Goal: Information Seeking & Learning: Find specific fact

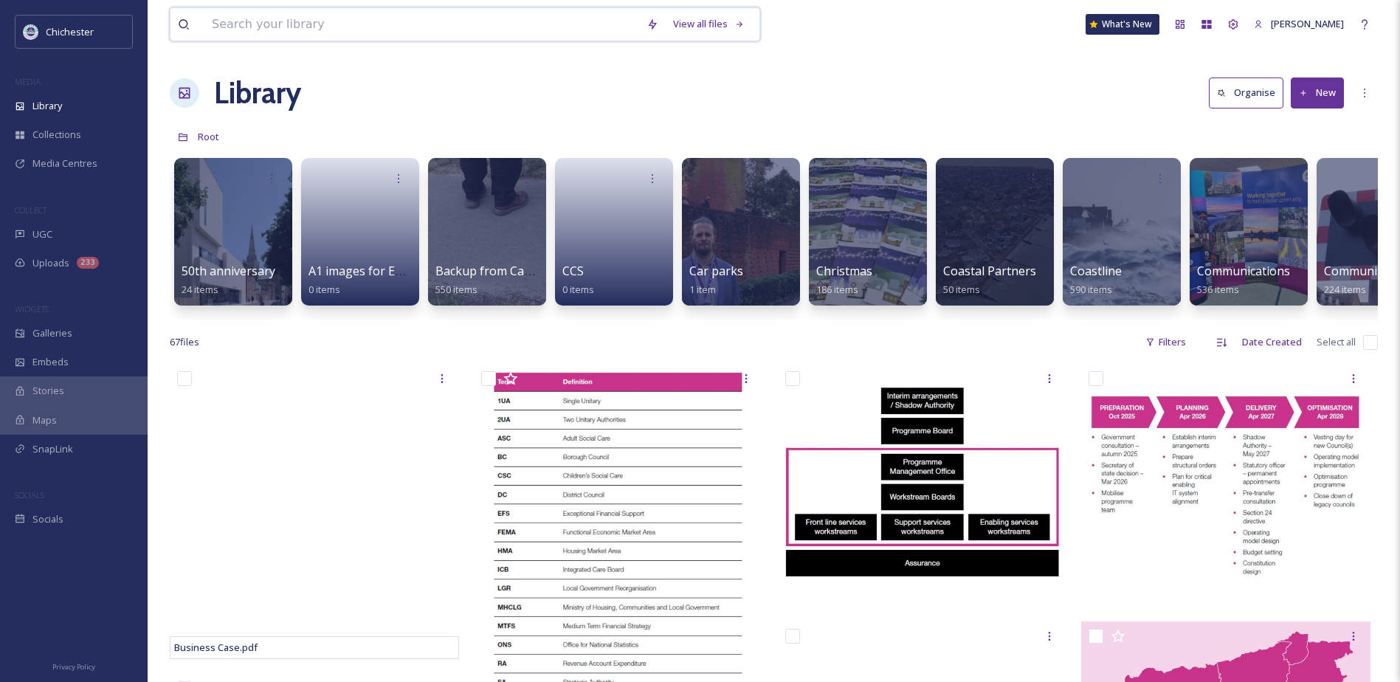
click at [465, 29] on input at bounding box center [421, 24] width 435 height 32
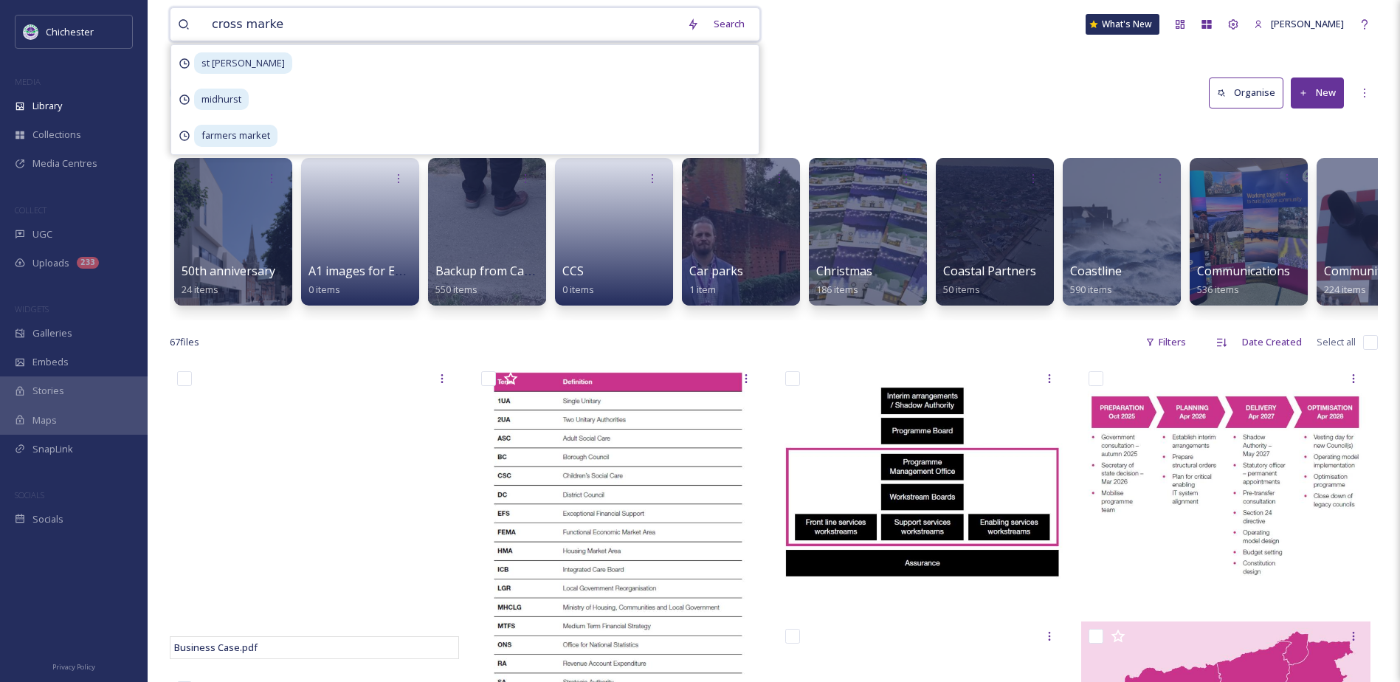
type input "cross market"
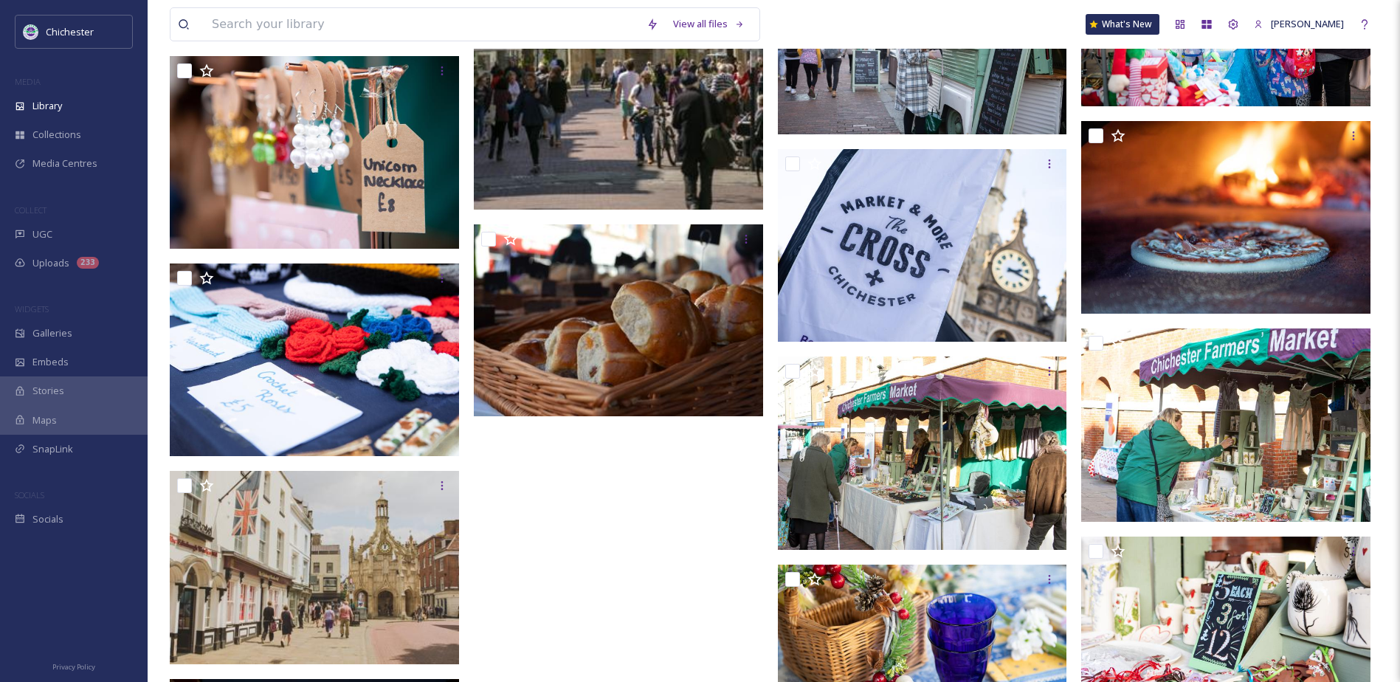
scroll to position [18381, 0]
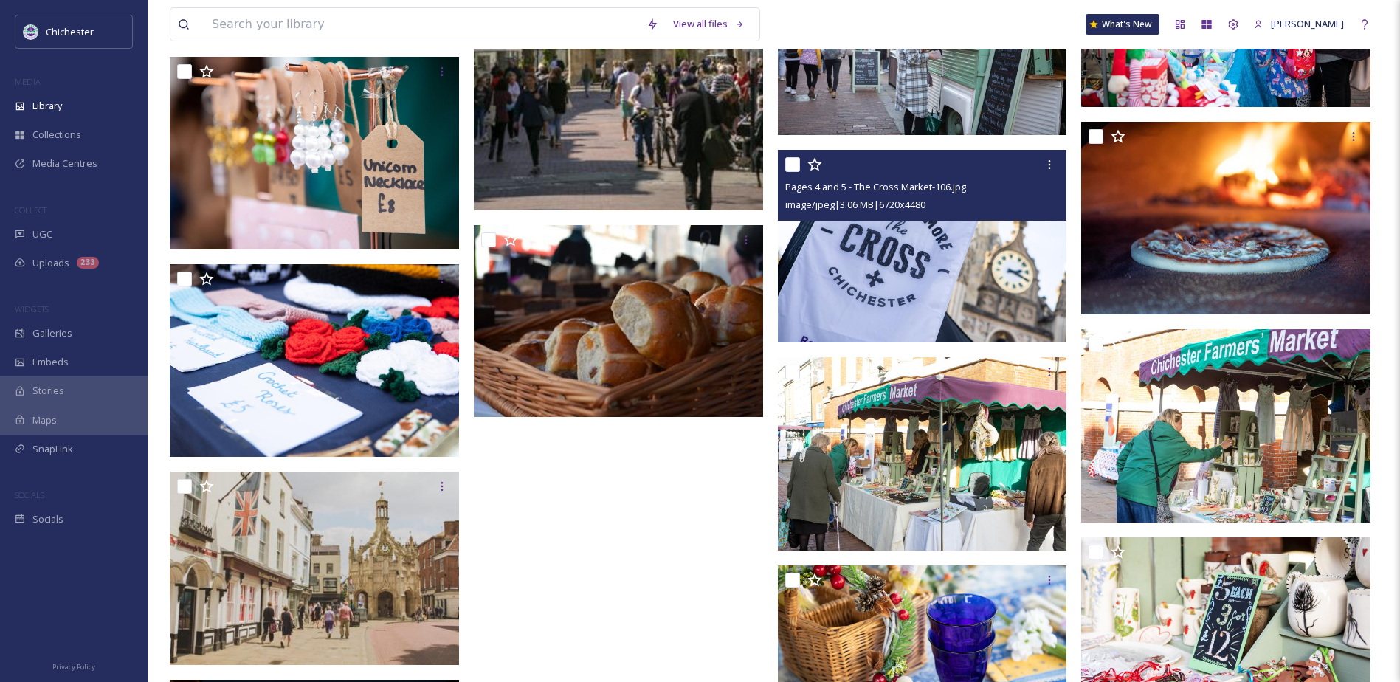
click at [901, 294] on img at bounding box center [922, 246] width 289 height 193
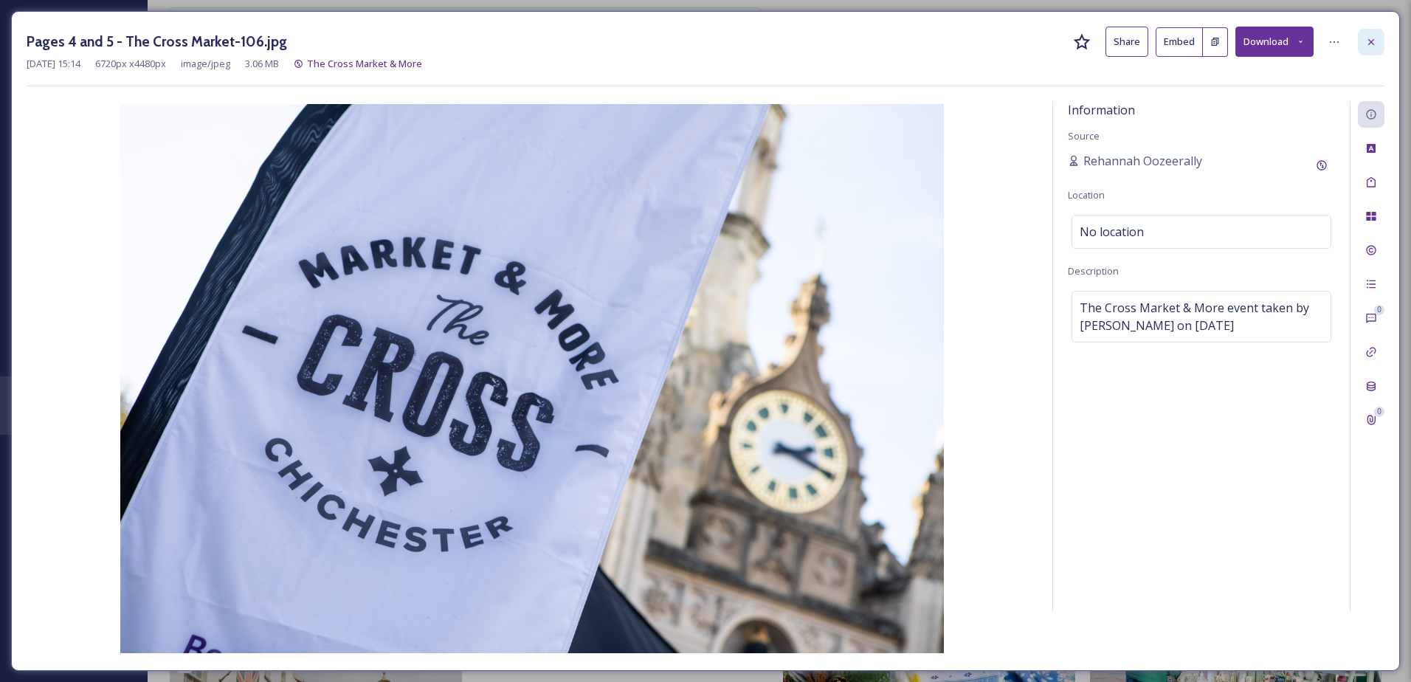
click at [1378, 36] on div at bounding box center [1371, 42] width 27 height 27
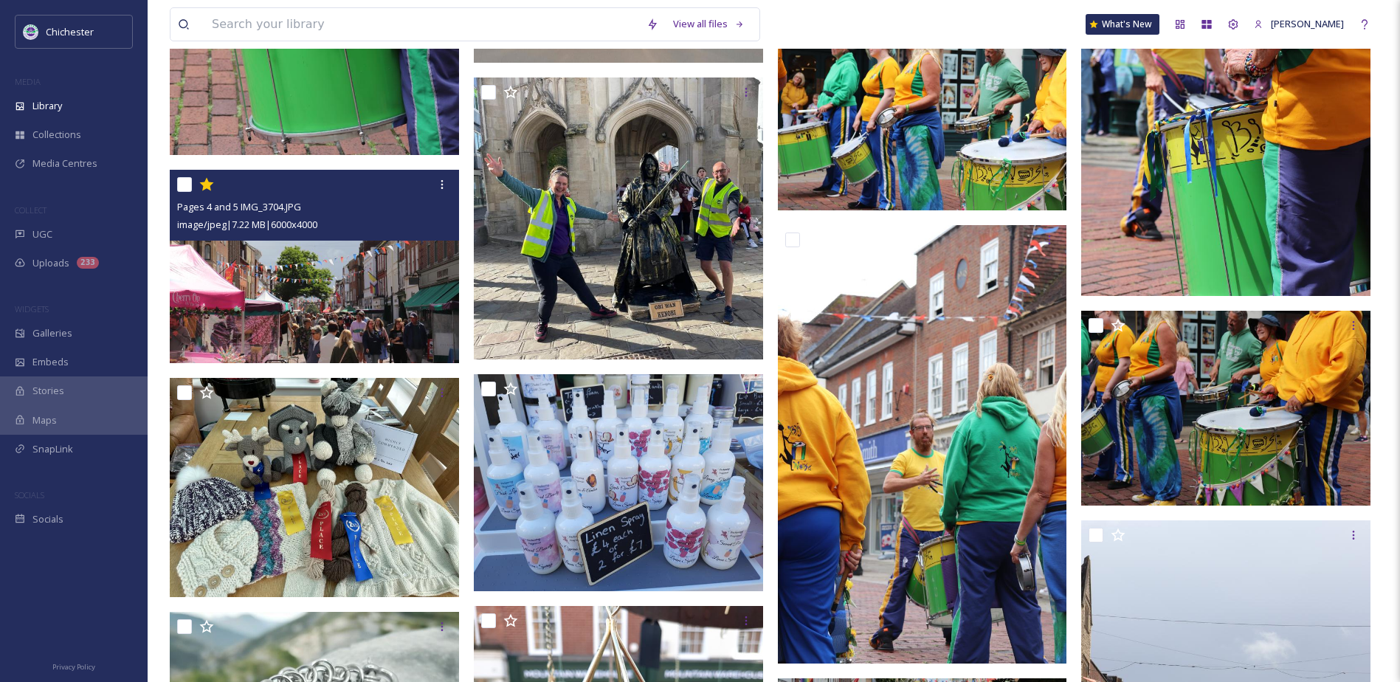
scroll to position [9080, 0]
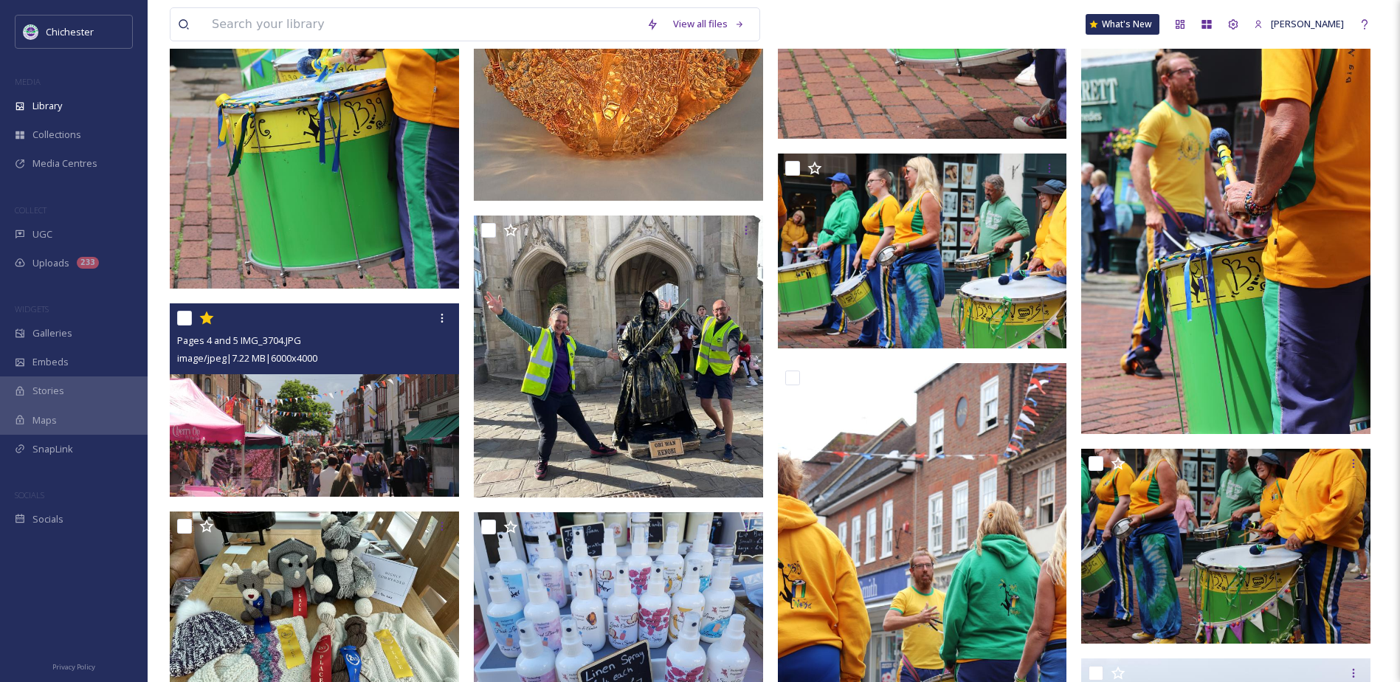
click at [279, 448] on img at bounding box center [314, 399] width 289 height 193
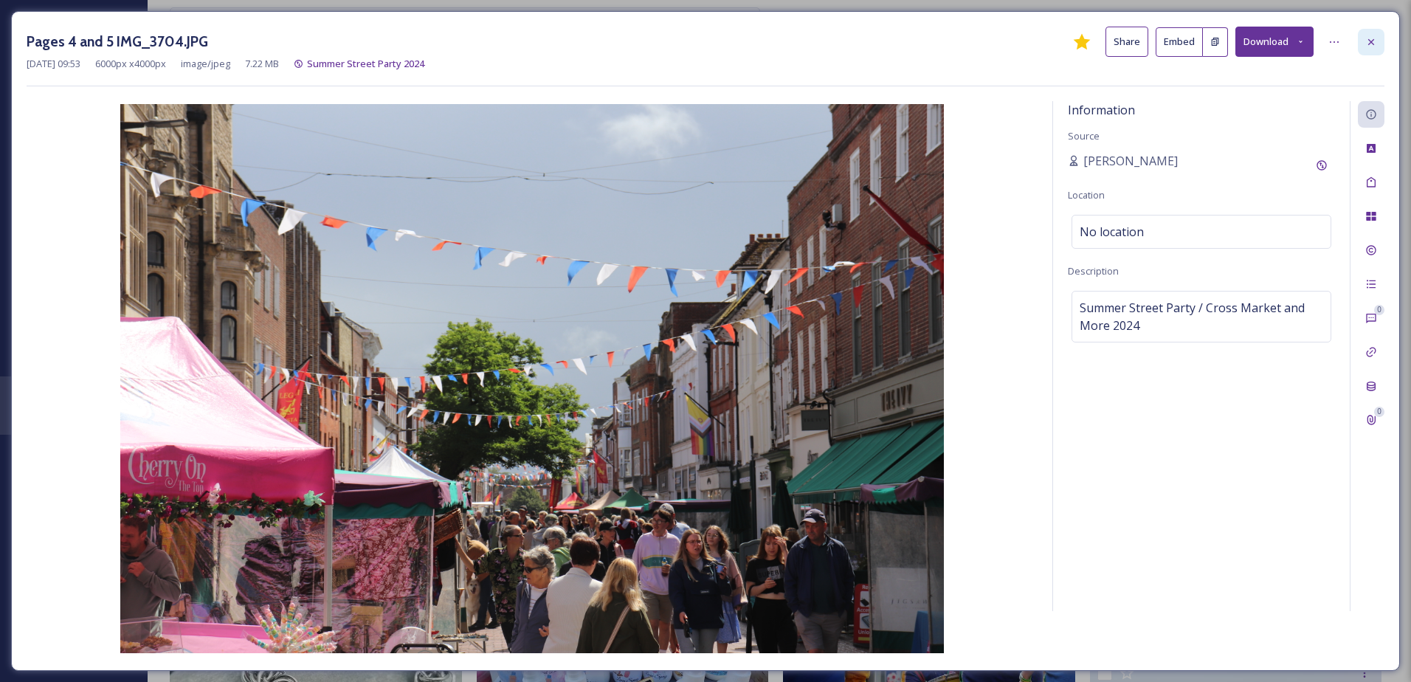
click at [1372, 38] on icon at bounding box center [1372, 42] width 12 height 12
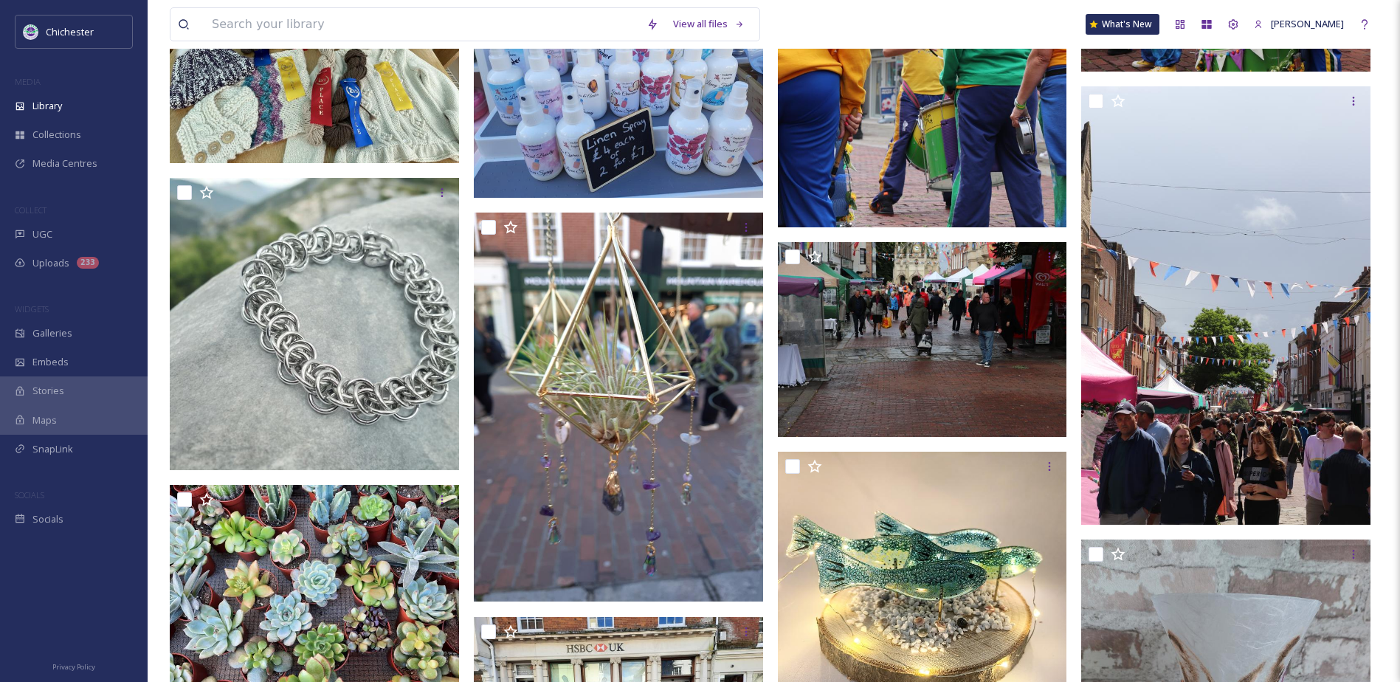
scroll to position [9676, 0]
